Goal: Information Seeking & Learning: Find specific fact

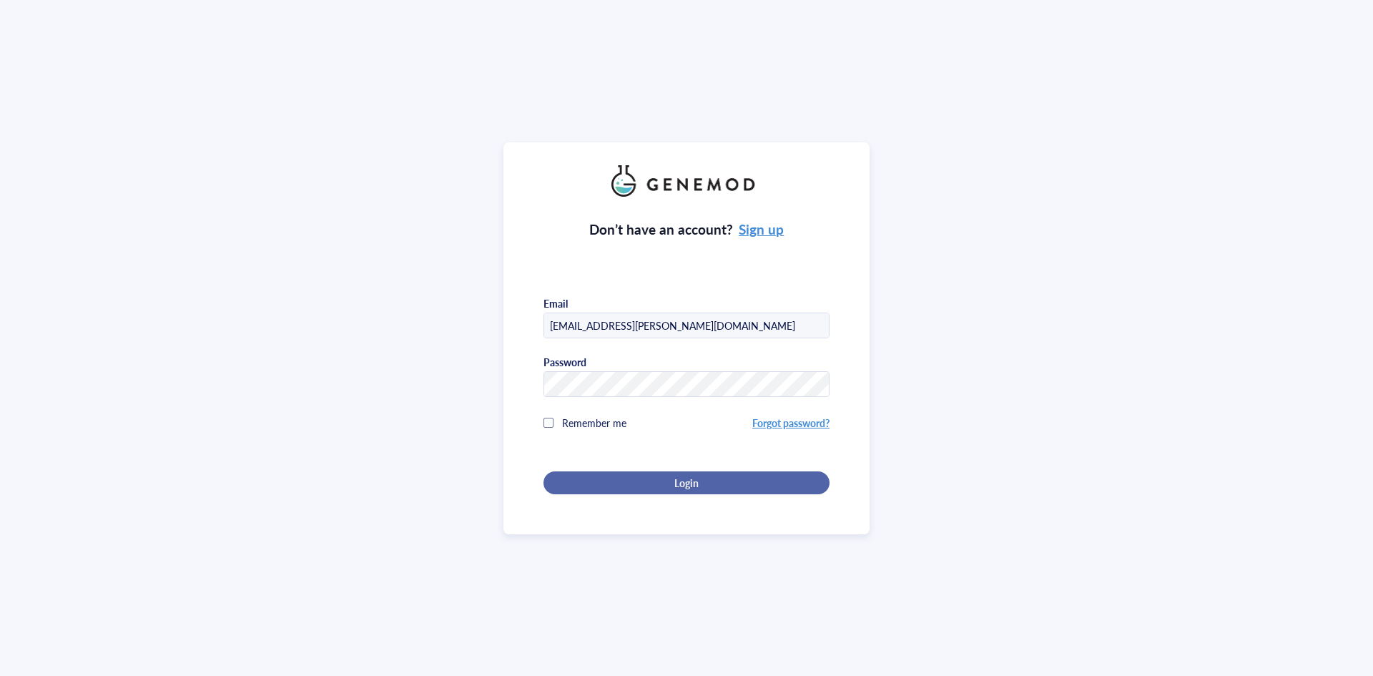
click at [686, 486] on button "Login" at bounding box center [686, 482] width 286 height 23
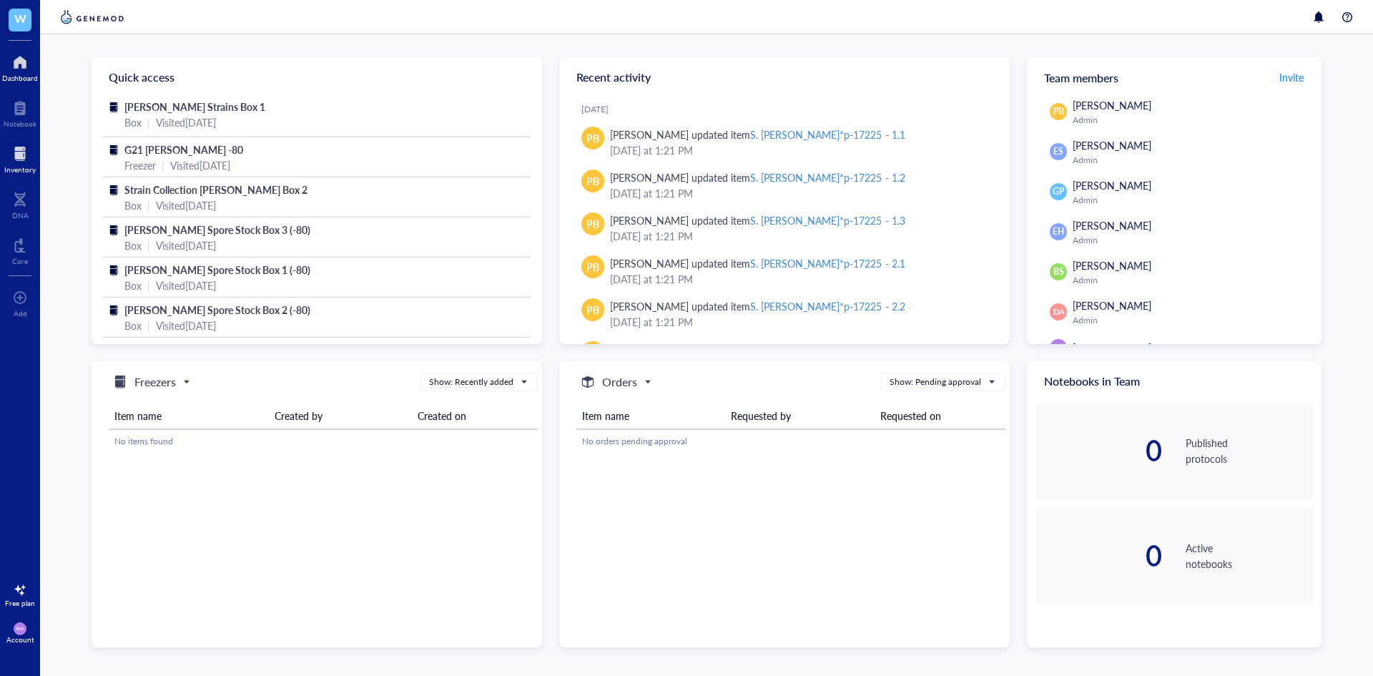
click at [20, 155] on div at bounding box center [19, 153] width 31 height 23
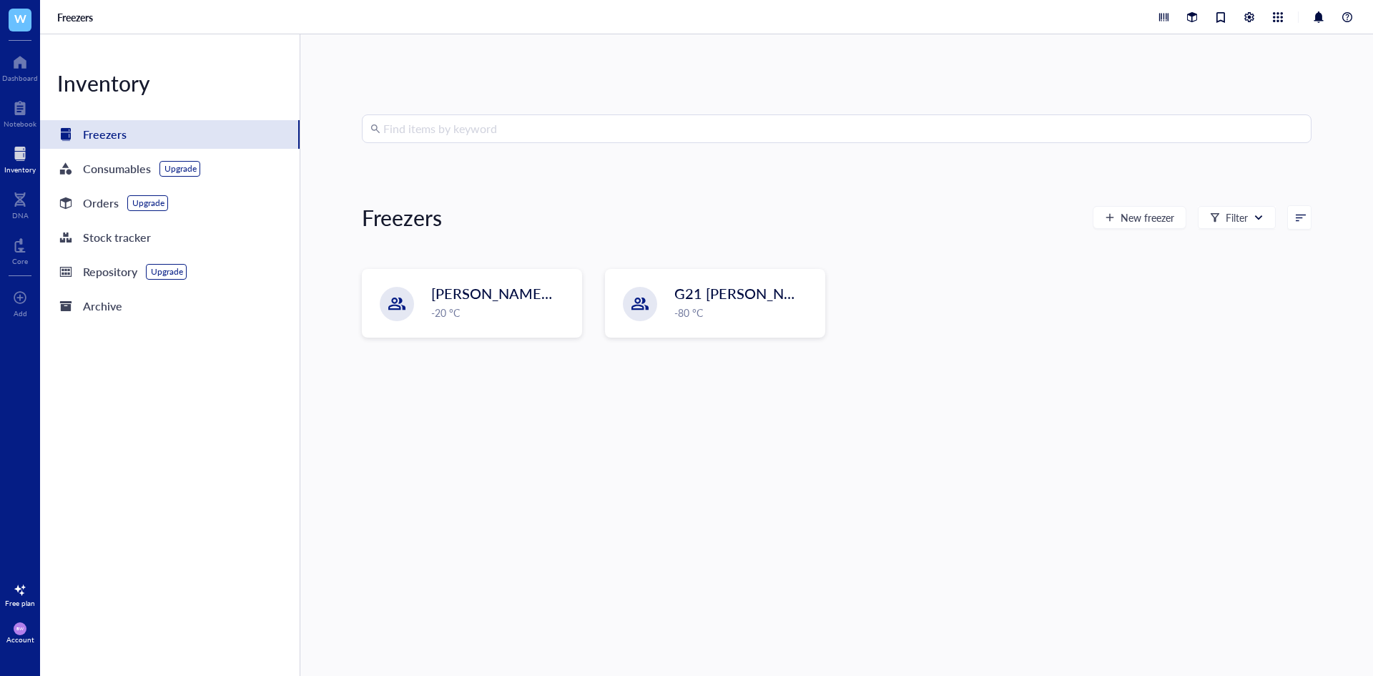
click at [416, 129] on input "search" at bounding box center [842, 128] width 919 height 27
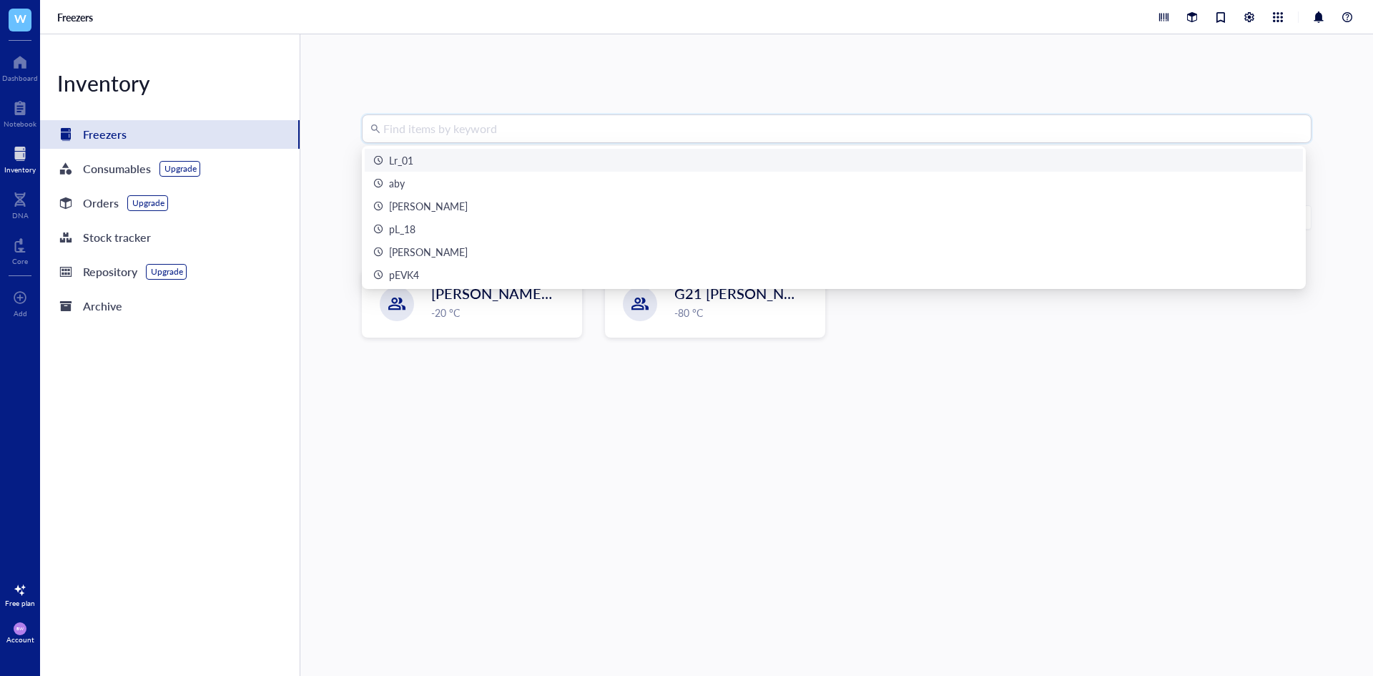
paste input "pGE229"
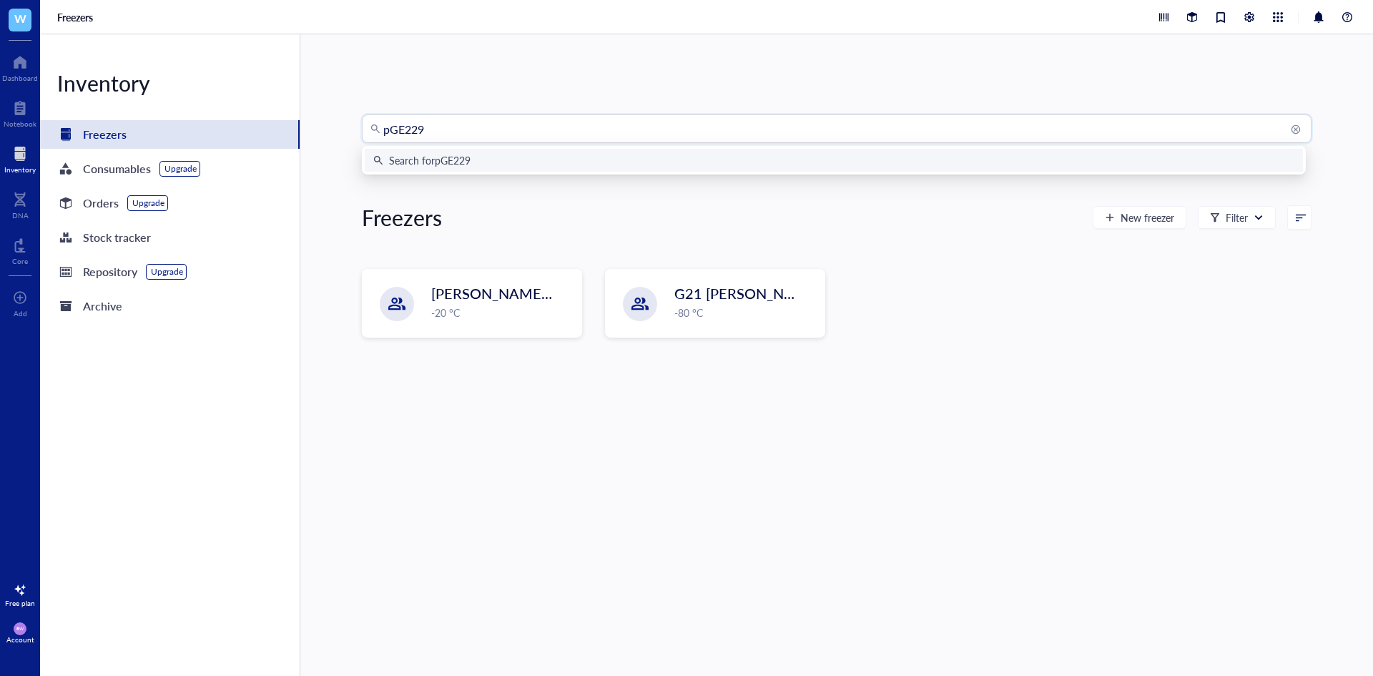
type input "pGE229"
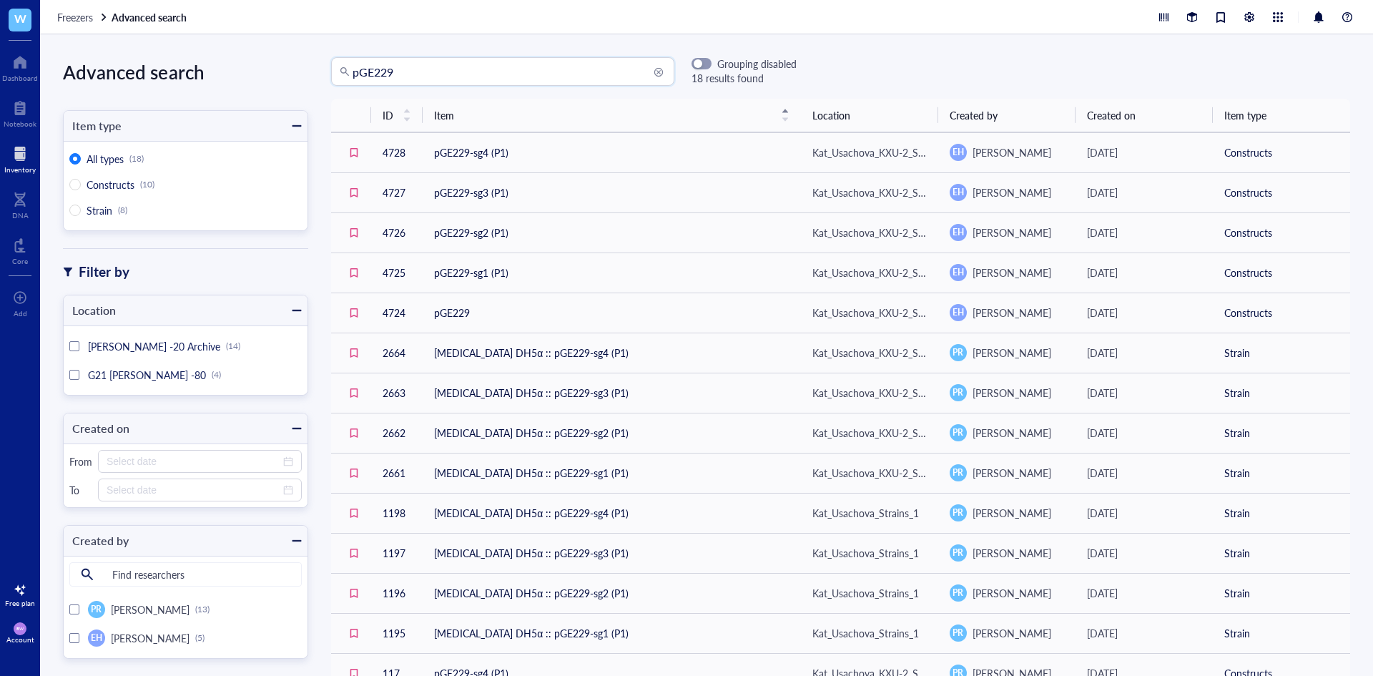
drag, startPoint x: 406, startPoint y: 74, endPoint x: 279, endPoint y: 79, distance: 127.4
click at [279, 79] on div "Advanced search Item type All types (18) Constructs (10) Strain (8) Filter by L…" at bounding box center [706, 354] width 1333 height 641
paste input "52"
type input "pGE252"
